Goal: Task Accomplishment & Management: Manage account settings

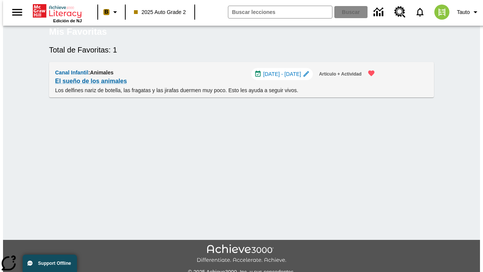
click at [284, 78] on span "[DATE] - [DATE]" at bounding box center [282, 74] width 38 height 8
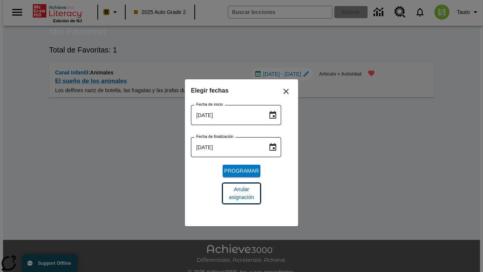
click at [241, 193] on span "Anular asignación" at bounding box center [242, 193] width 26 height 16
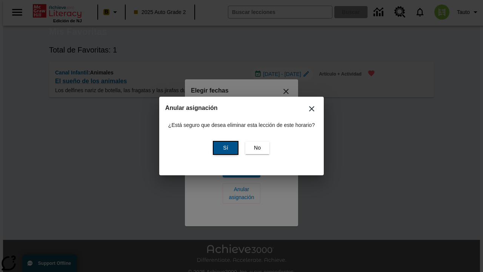
click at [224, 147] on span "Sí" at bounding box center [225, 148] width 5 height 8
